Goal: Navigation & Orientation: Find specific page/section

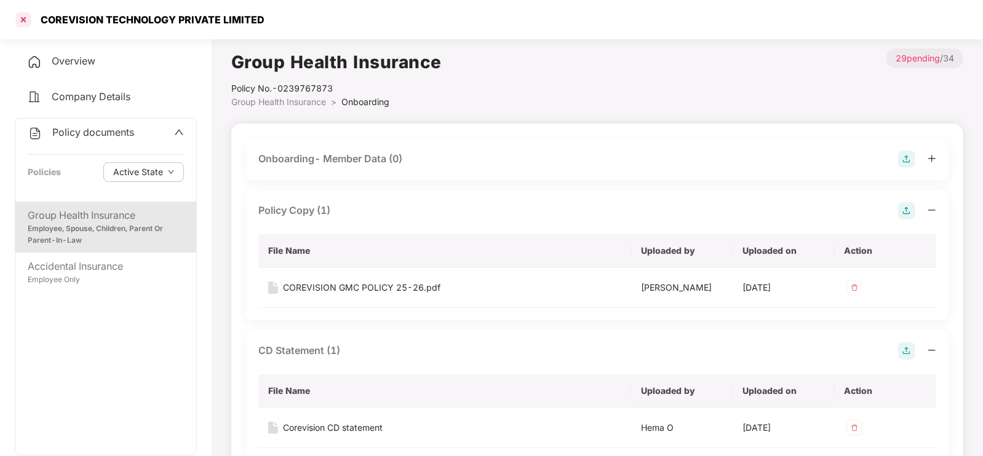
click at [30, 20] on div at bounding box center [24, 20] width 20 height 20
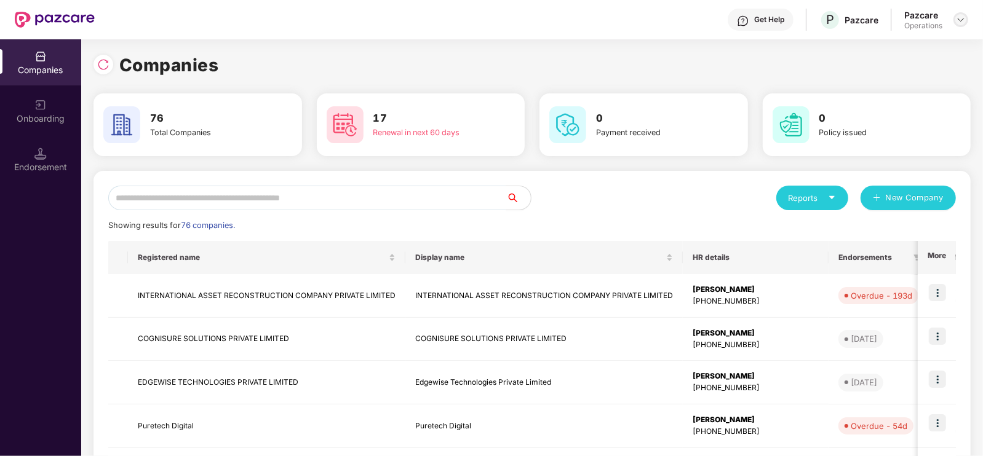
click at [961, 20] on img at bounding box center [961, 20] width 10 height 10
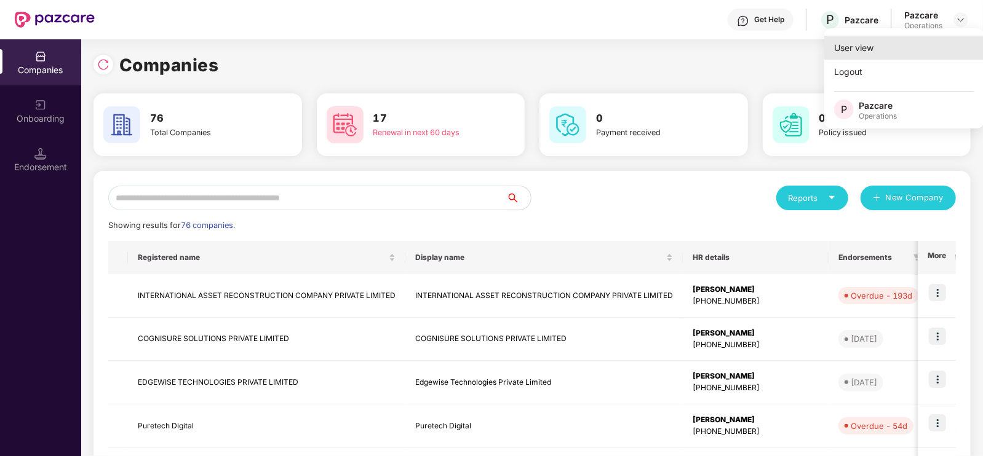
click at [887, 53] on div "User view" at bounding box center [904, 48] width 160 height 24
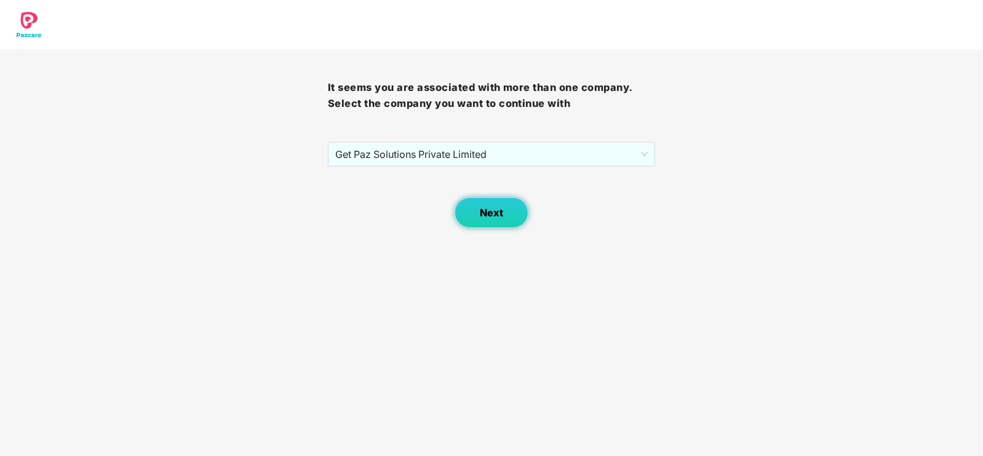
click at [496, 209] on span "Next" at bounding box center [491, 213] width 23 height 12
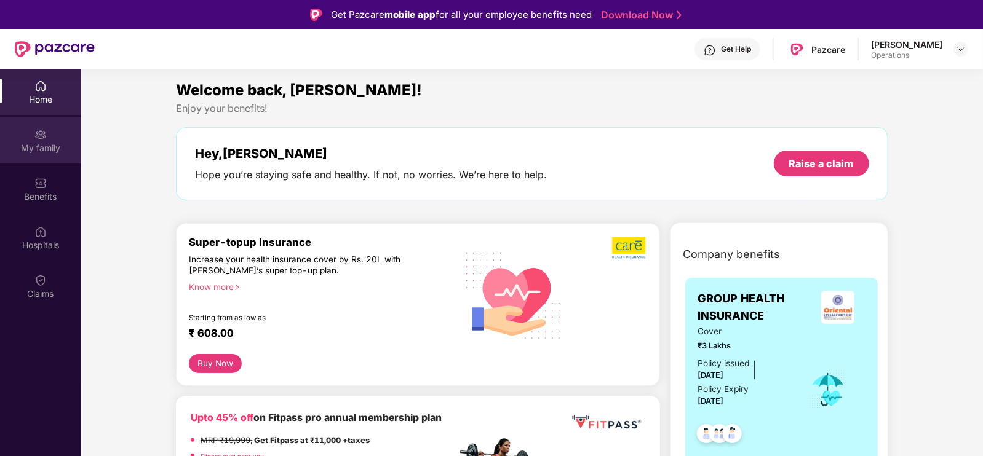
click at [34, 129] on img at bounding box center [40, 135] width 12 height 12
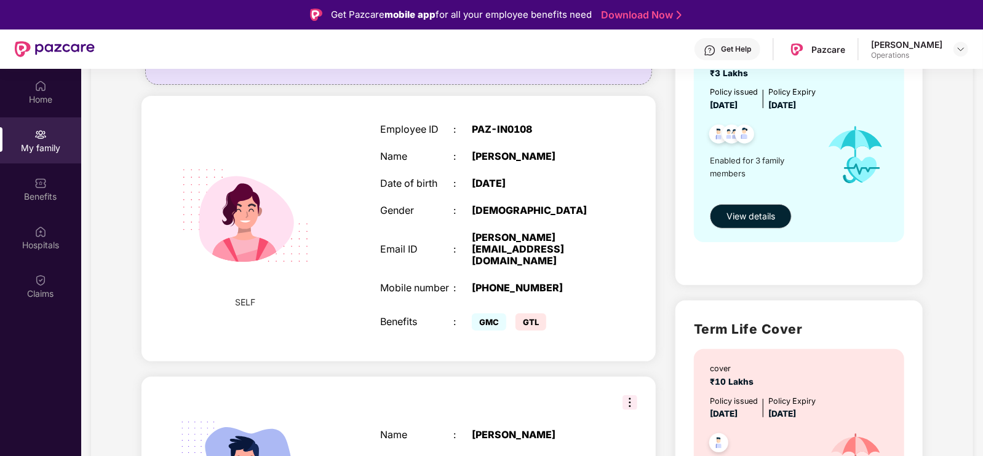
scroll to position [180, 0]
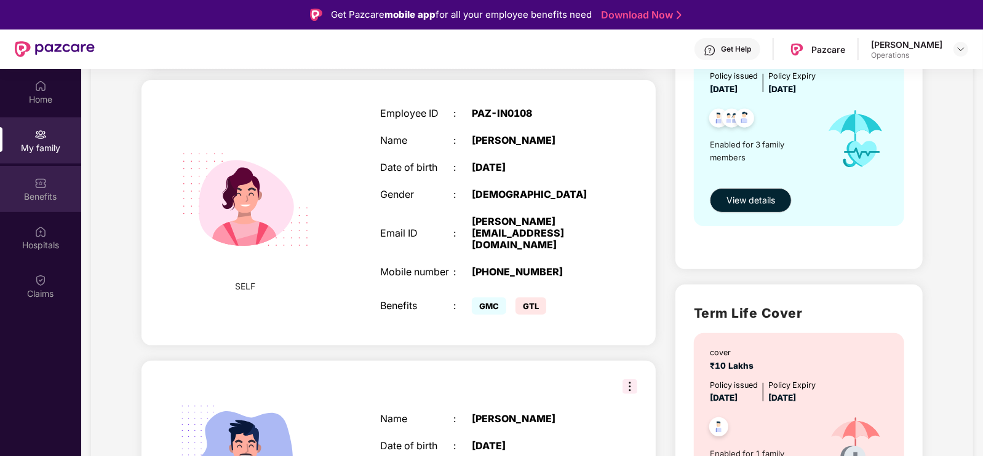
click at [18, 201] on div "Benefits" at bounding box center [40, 197] width 81 height 12
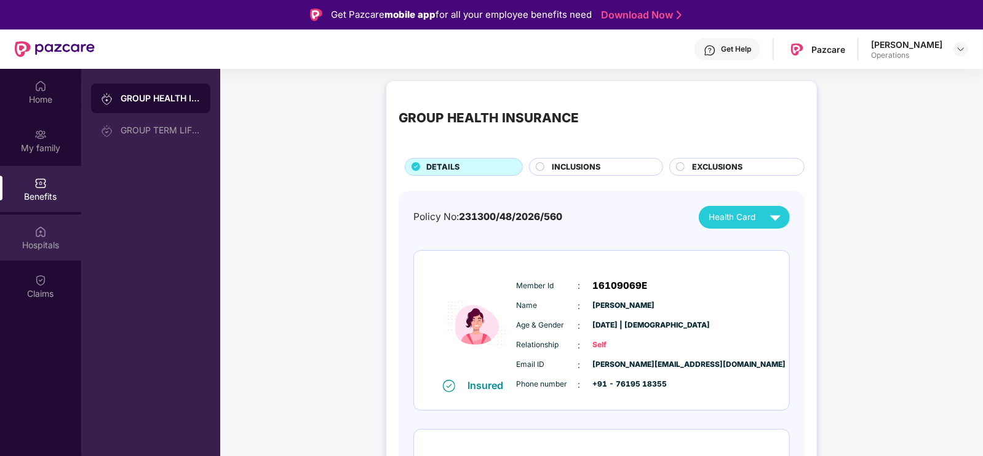
click at [45, 243] on div "Hospitals" at bounding box center [40, 245] width 81 height 12
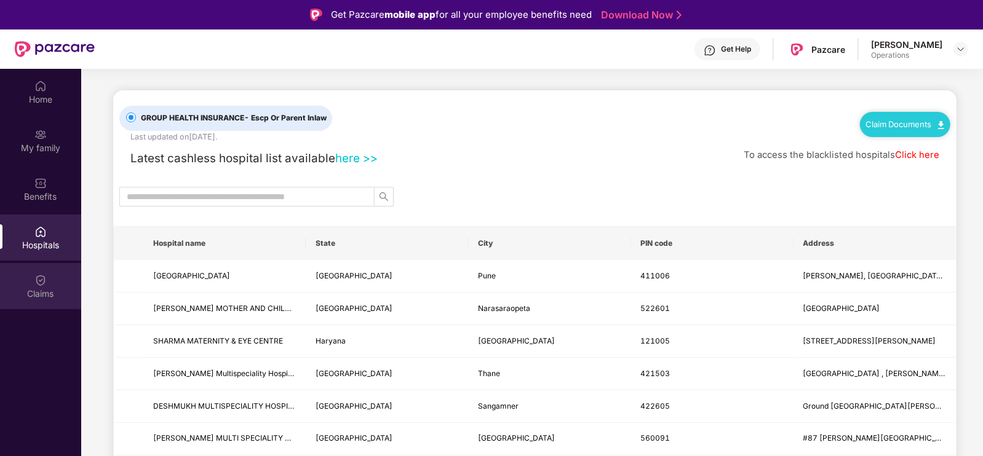
click at [47, 278] on div "Claims" at bounding box center [40, 286] width 81 height 46
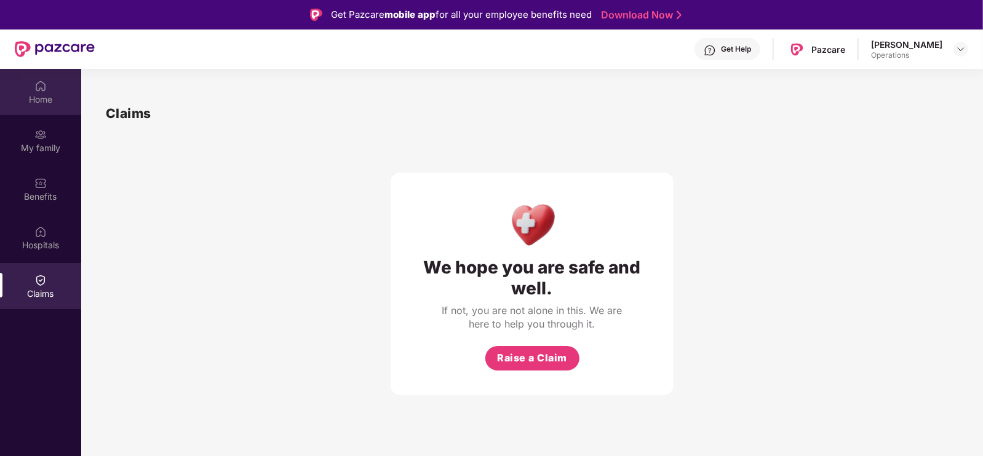
click at [36, 113] on div "Home" at bounding box center [40, 92] width 81 height 46
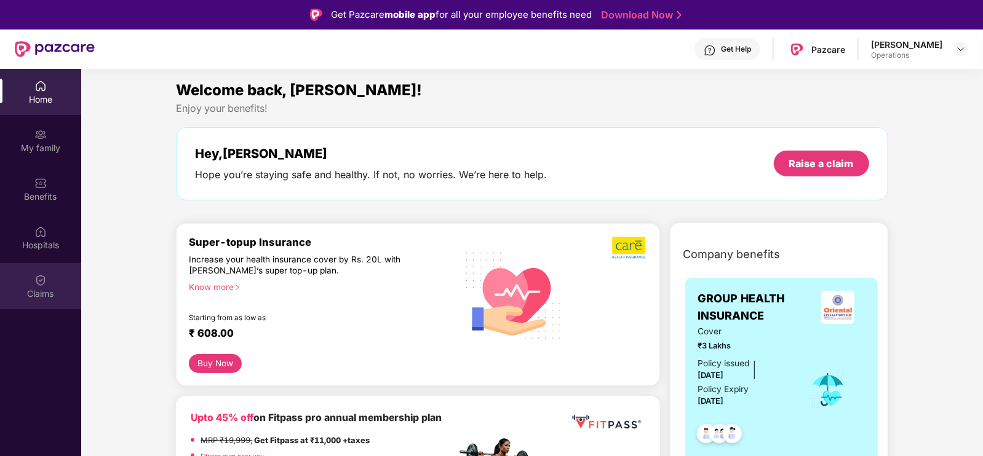
click at [73, 288] on div "Claims" at bounding box center [40, 294] width 81 height 12
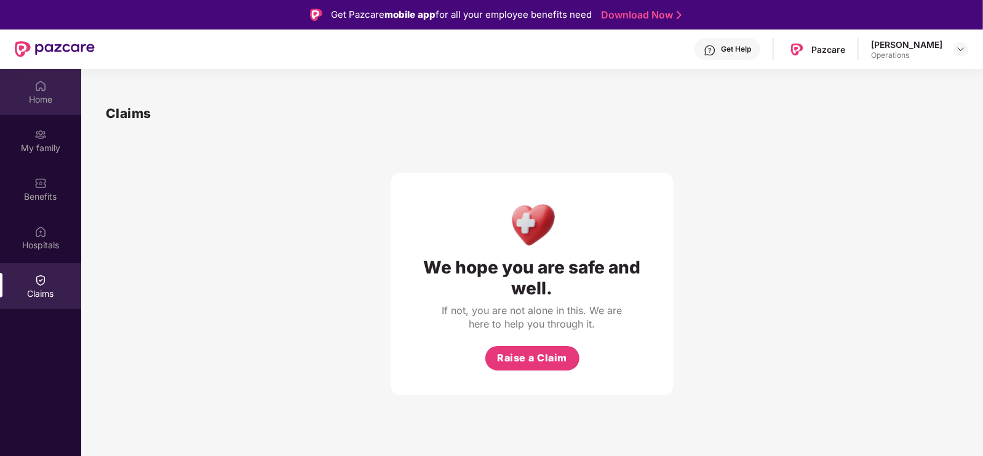
click at [53, 97] on div "Home" at bounding box center [40, 99] width 81 height 12
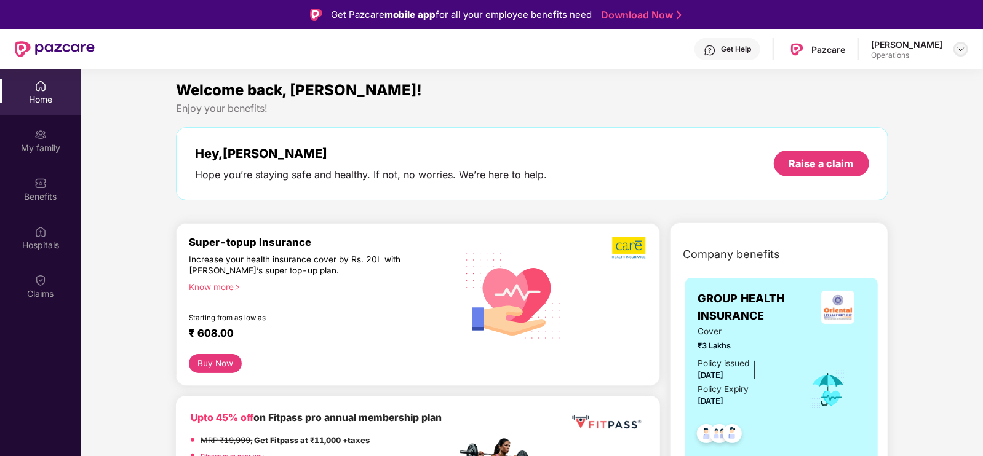
click at [959, 44] on img at bounding box center [961, 49] width 10 height 10
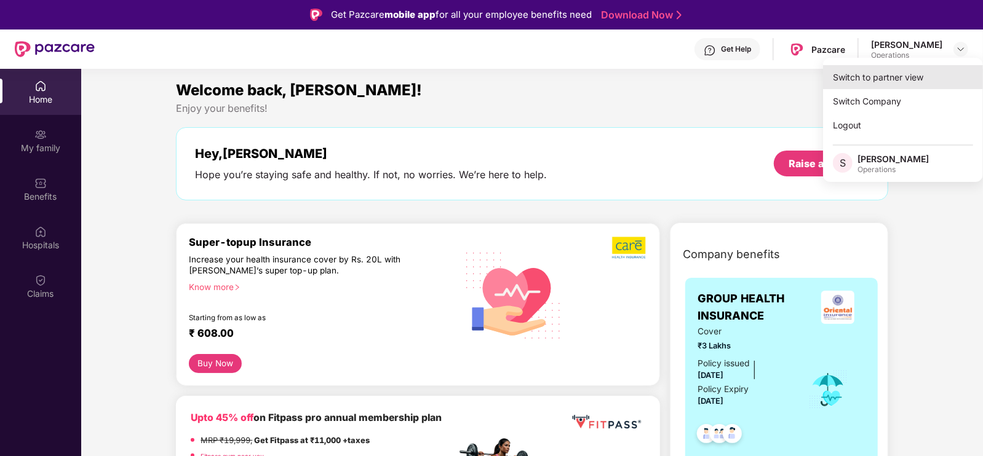
click at [855, 83] on div "Switch to partner view" at bounding box center [903, 77] width 160 height 24
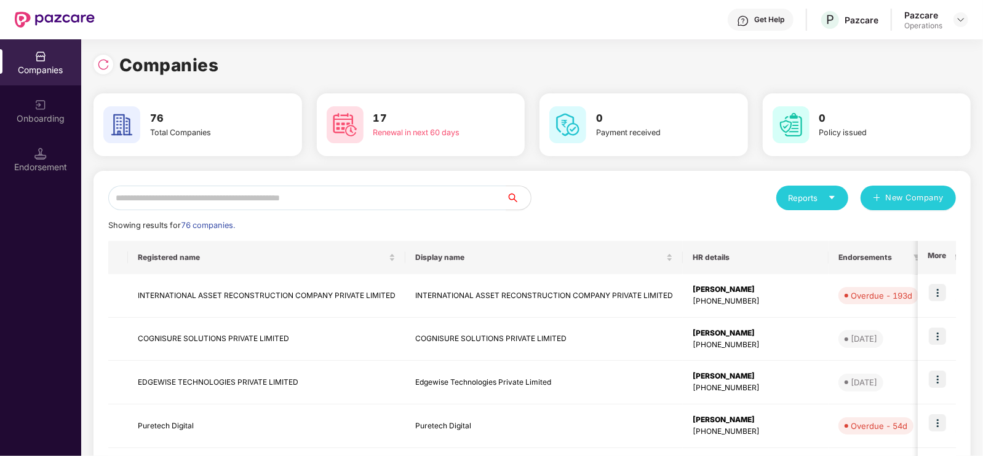
click at [508, 69] on div "Companies" at bounding box center [531, 65] width 877 height 27
